Goal: Information Seeking & Learning: Find specific fact

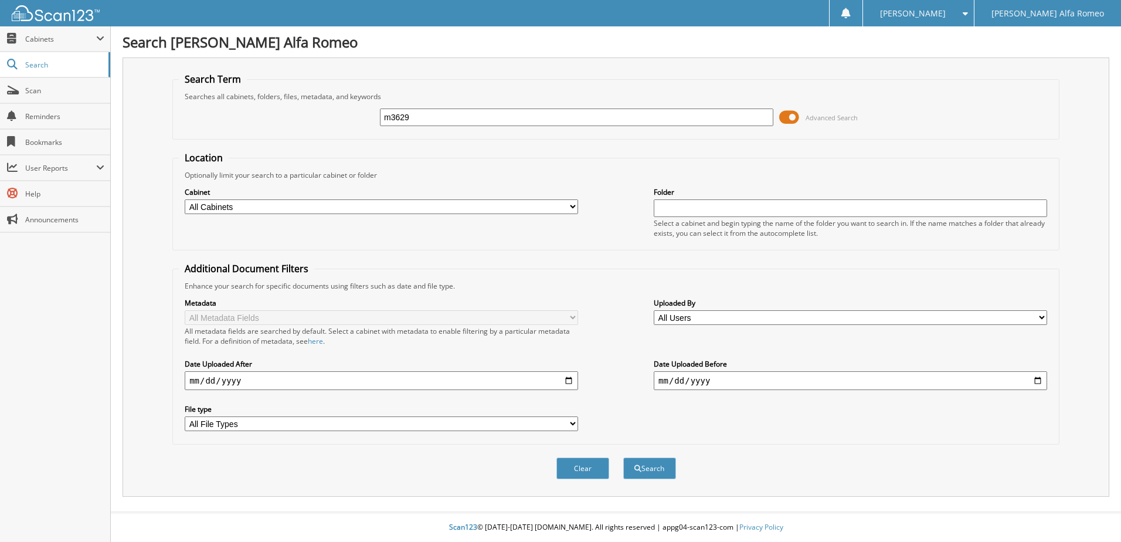
type input "m3629"
click at [623, 457] on button "Search" at bounding box center [649, 468] width 53 height 22
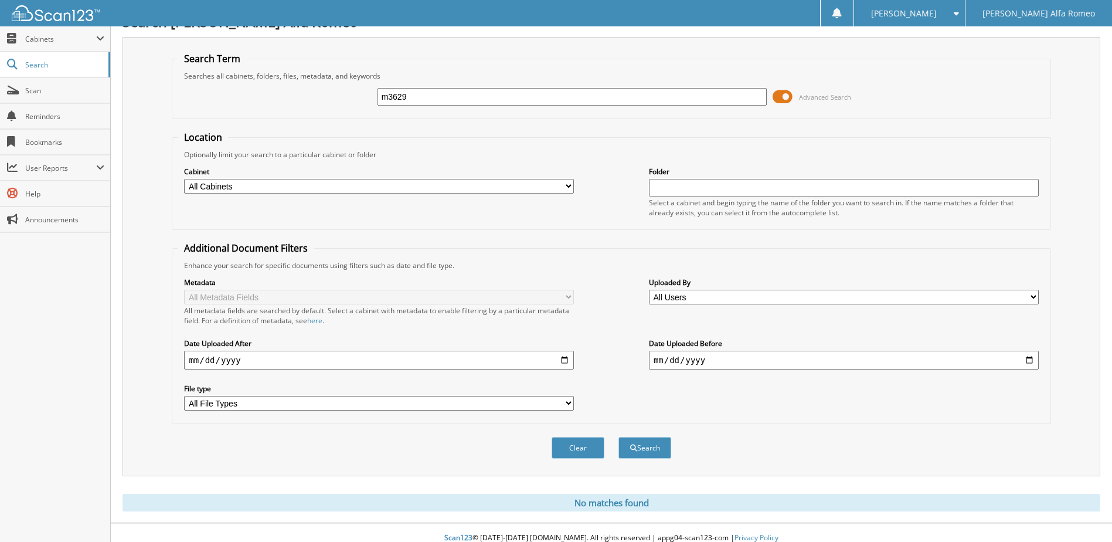
scroll to position [32, 0]
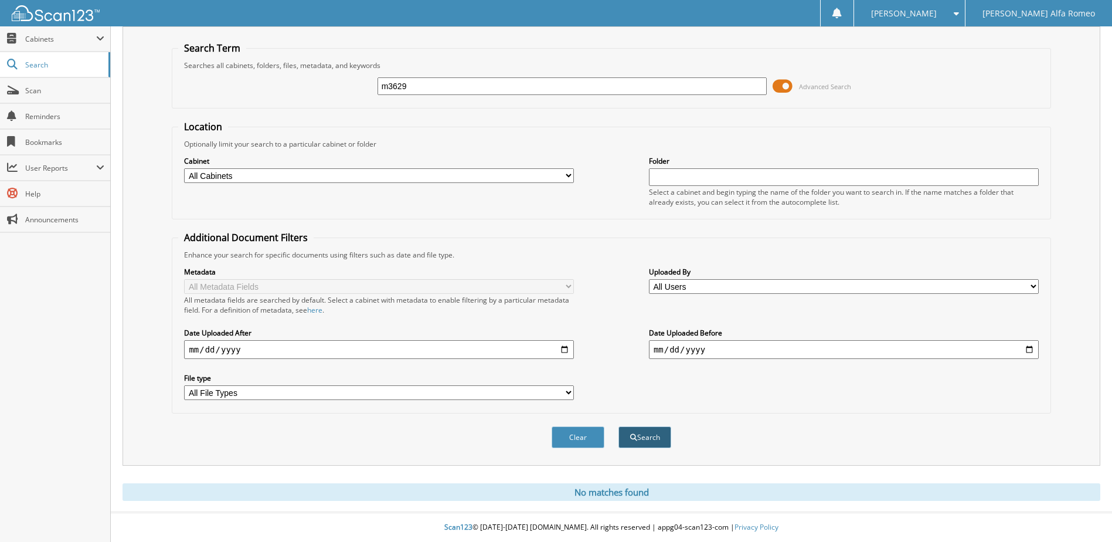
click at [649, 436] on button "Search" at bounding box center [644, 437] width 53 height 22
